Goal: Transaction & Acquisition: Download file/media

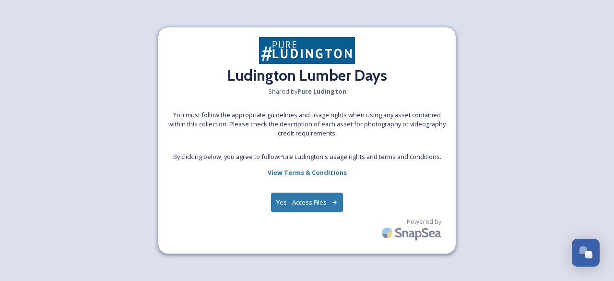
click at [330, 206] on button "Yes - Access Files" at bounding box center [307, 202] width 72 height 20
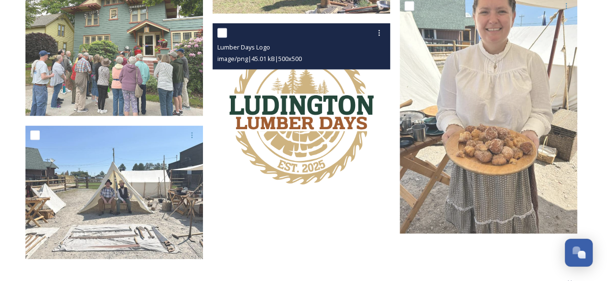
scroll to position [827, 0]
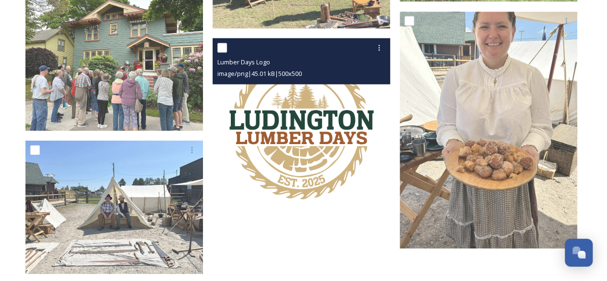
click at [287, 147] on img at bounding box center [302, 127] width 178 height 178
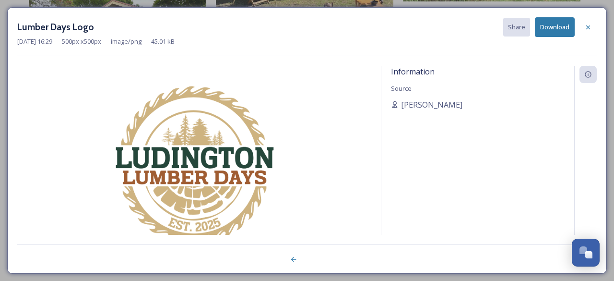
click at [563, 29] on button "Download" at bounding box center [555, 27] width 40 height 20
click at [591, 29] on icon at bounding box center [588, 28] width 8 height 8
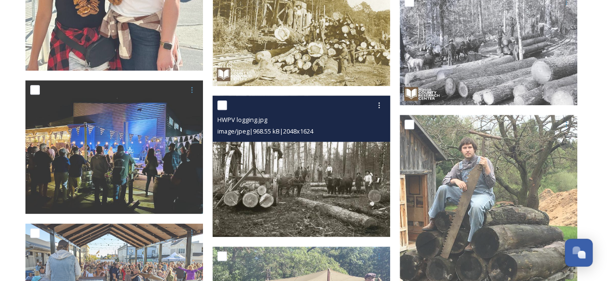
scroll to position [491, 0]
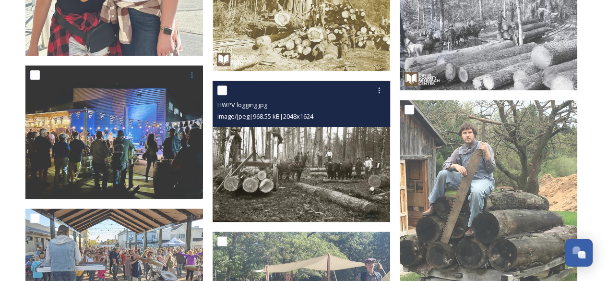
click at [351, 167] on img at bounding box center [302, 151] width 178 height 141
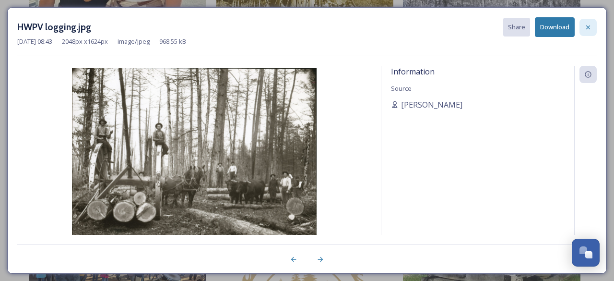
click at [587, 31] on div at bounding box center [588, 27] width 17 height 17
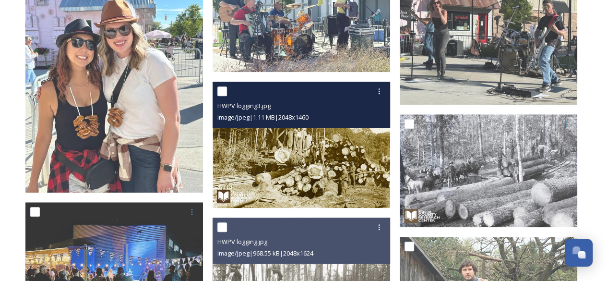
scroll to position [395, 0]
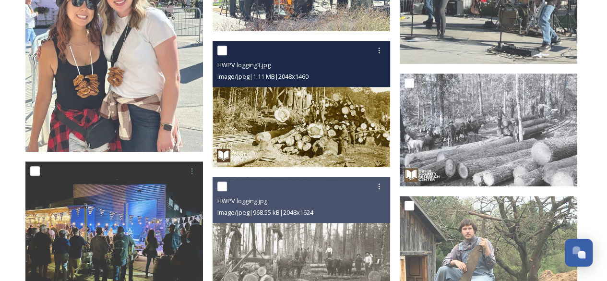
click at [339, 158] on img at bounding box center [302, 104] width 178 height 127
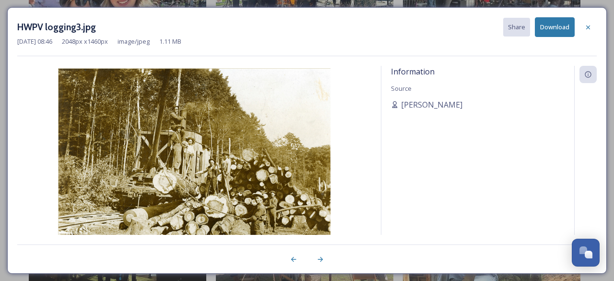
click at [561, 26] on button "Download" at bounding box center [555, 27] width 40 height 20
click at [591, 27] on icon at bounding box center [588, 28] width 8 height 8
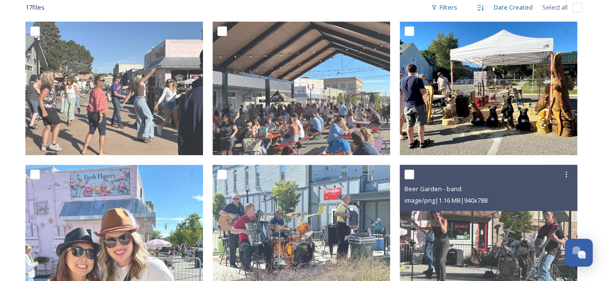
scroll to position [59, 0]
